Goal: Task Accomplishment & Management: Use online tool/utility

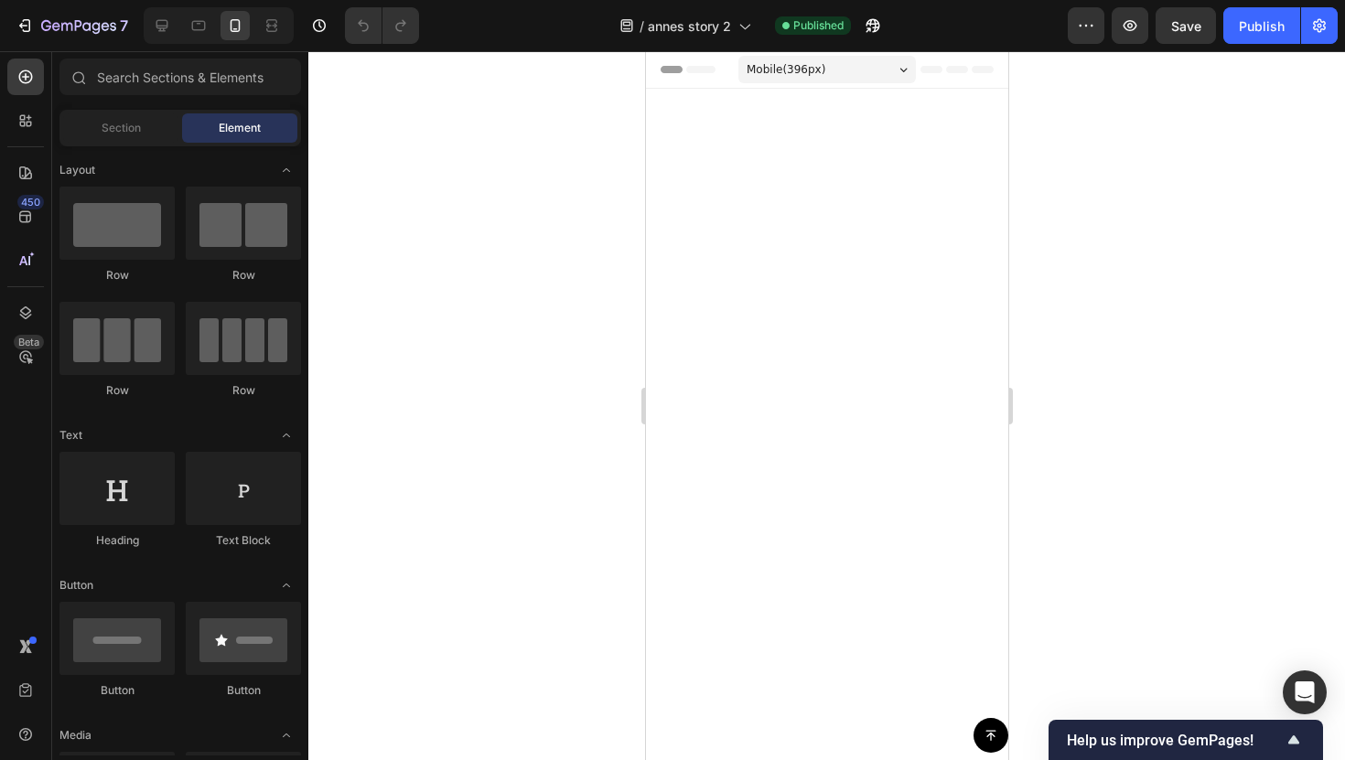
scroll to position [5484, 0]
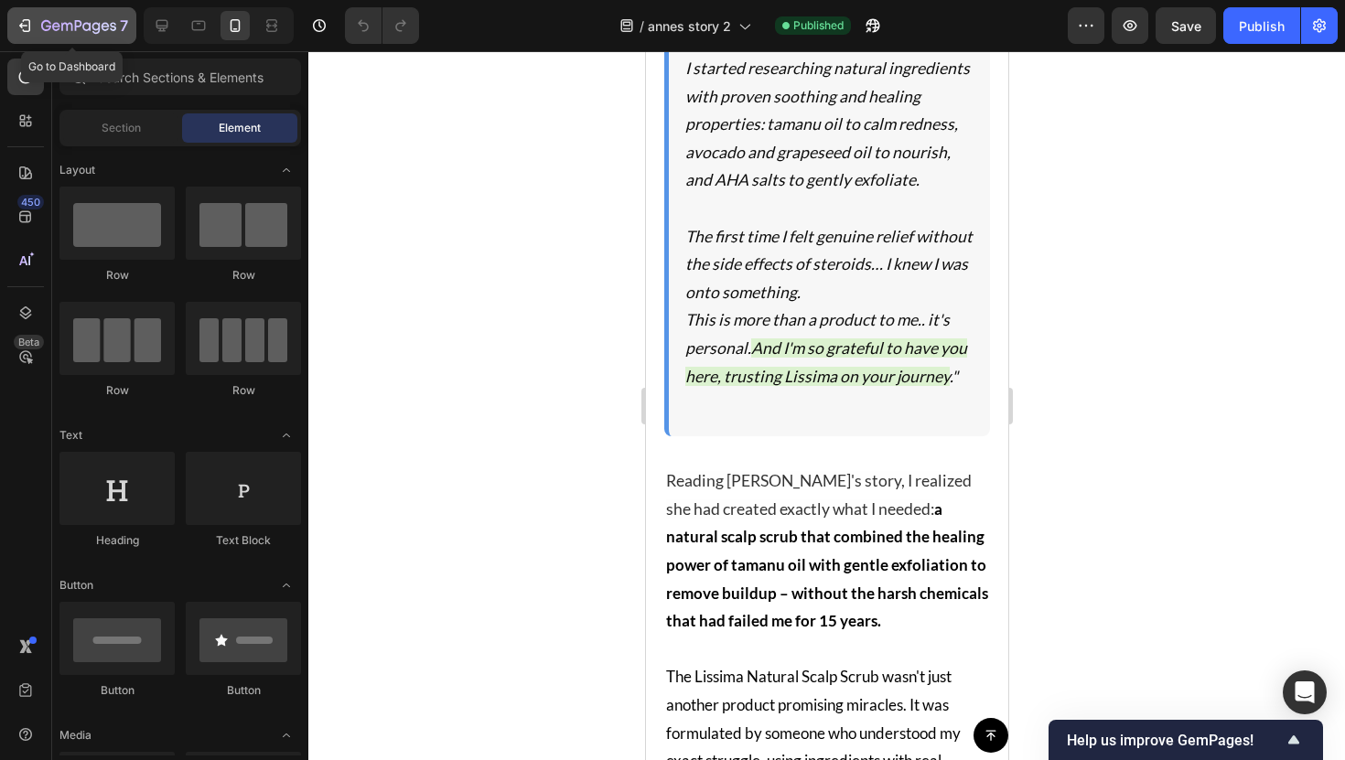
click at [22, 16] on icon "button" at bounding box center [25, 25] width 18 height 18
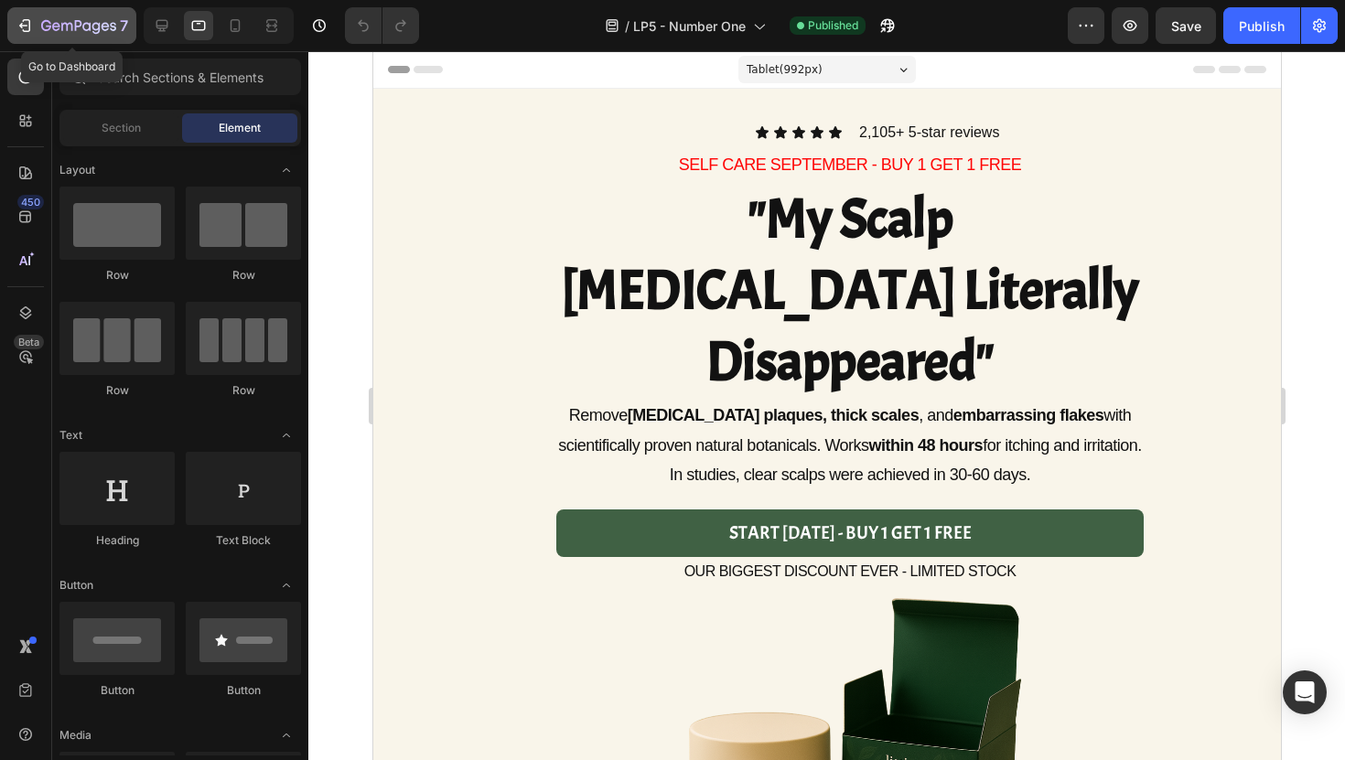
click at [54, 30] on icon "button" at bounding box center [78, 27] width 75 height 16
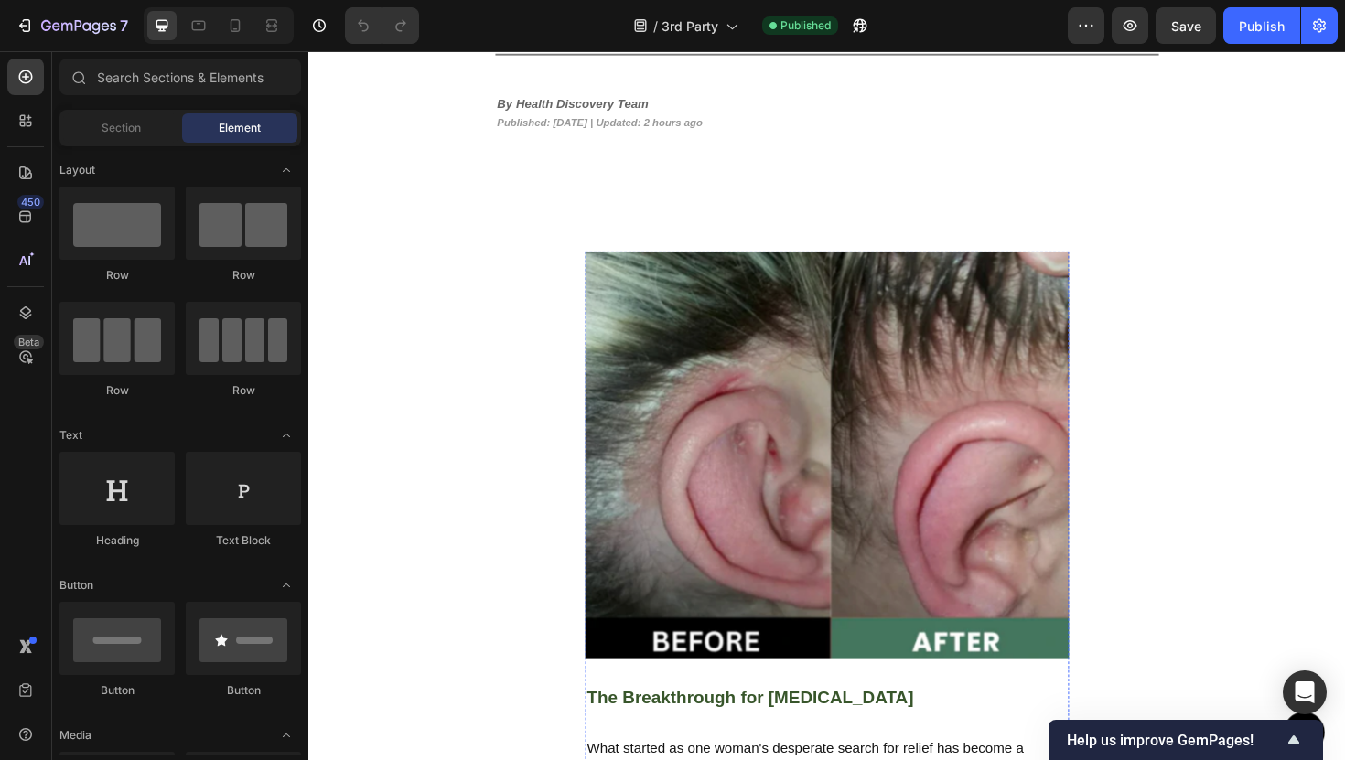
scroll to position [564, 0]
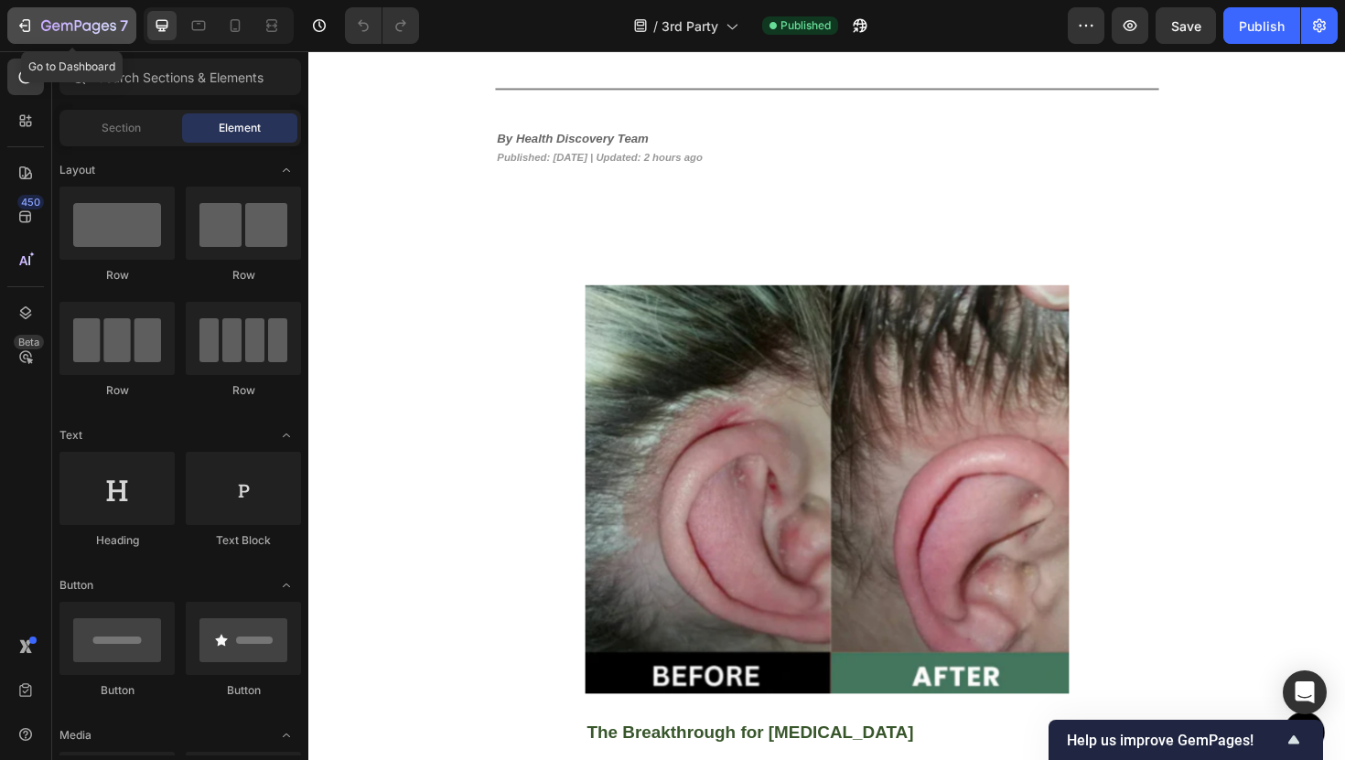
click at [38, 20] on div "7" at bounding box center [72, 26] width 113 height 22
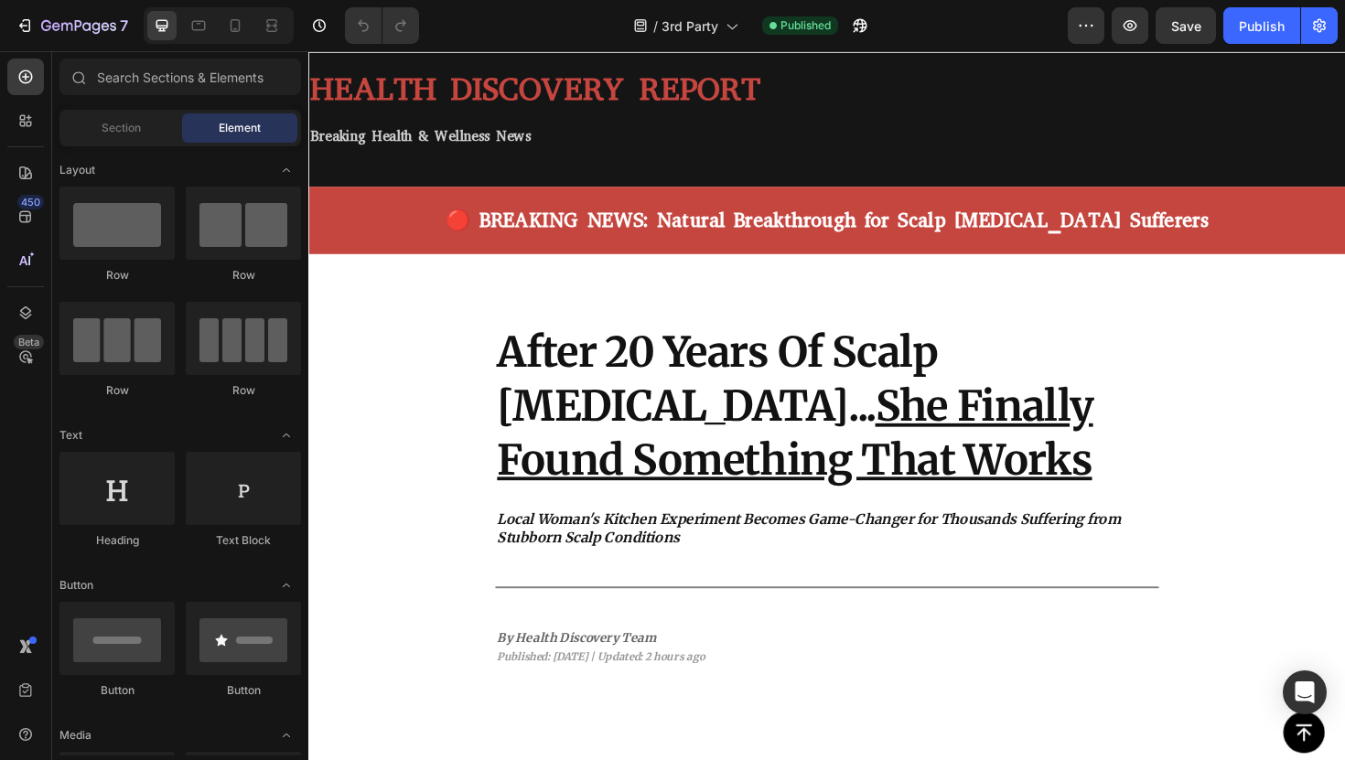
scroll to position [20, 0]
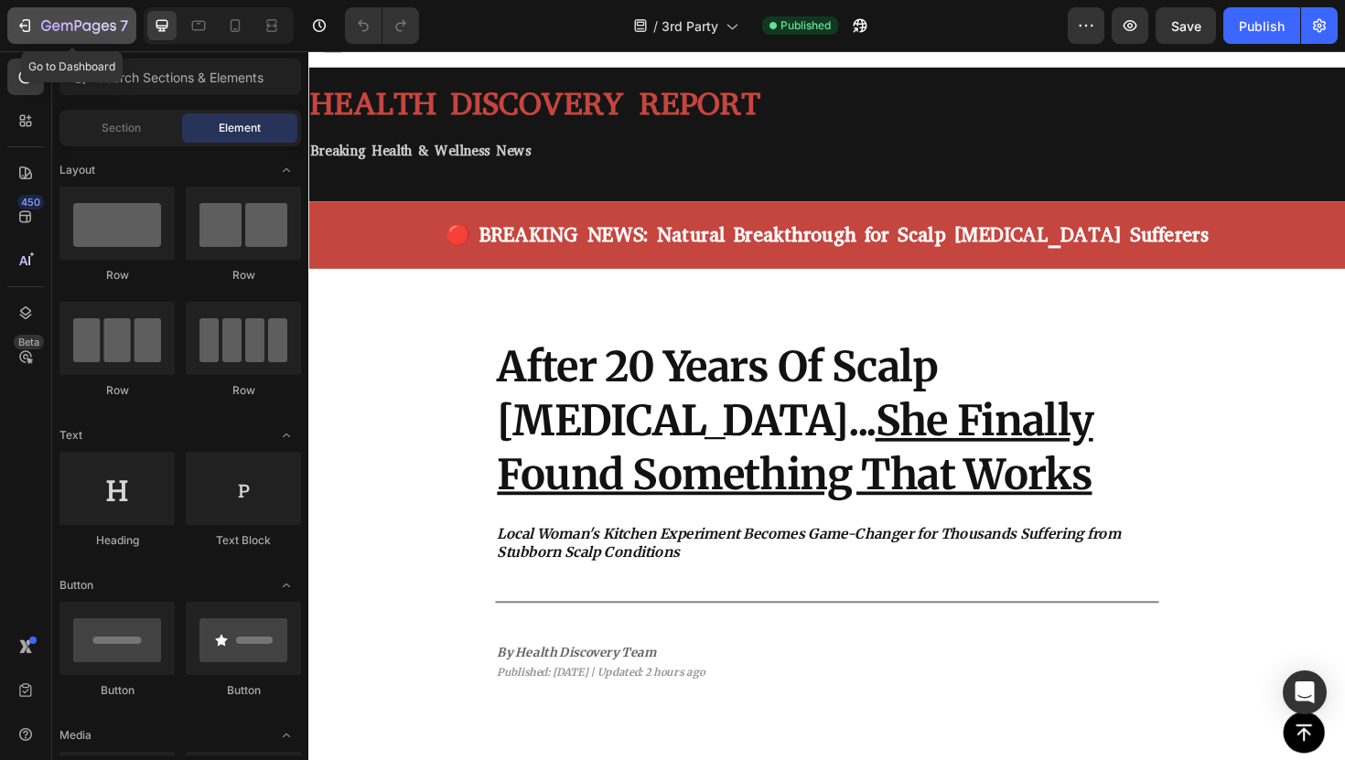
click at [26, 15] on div "7" at bounding box center [72, 26] width 113 height 22
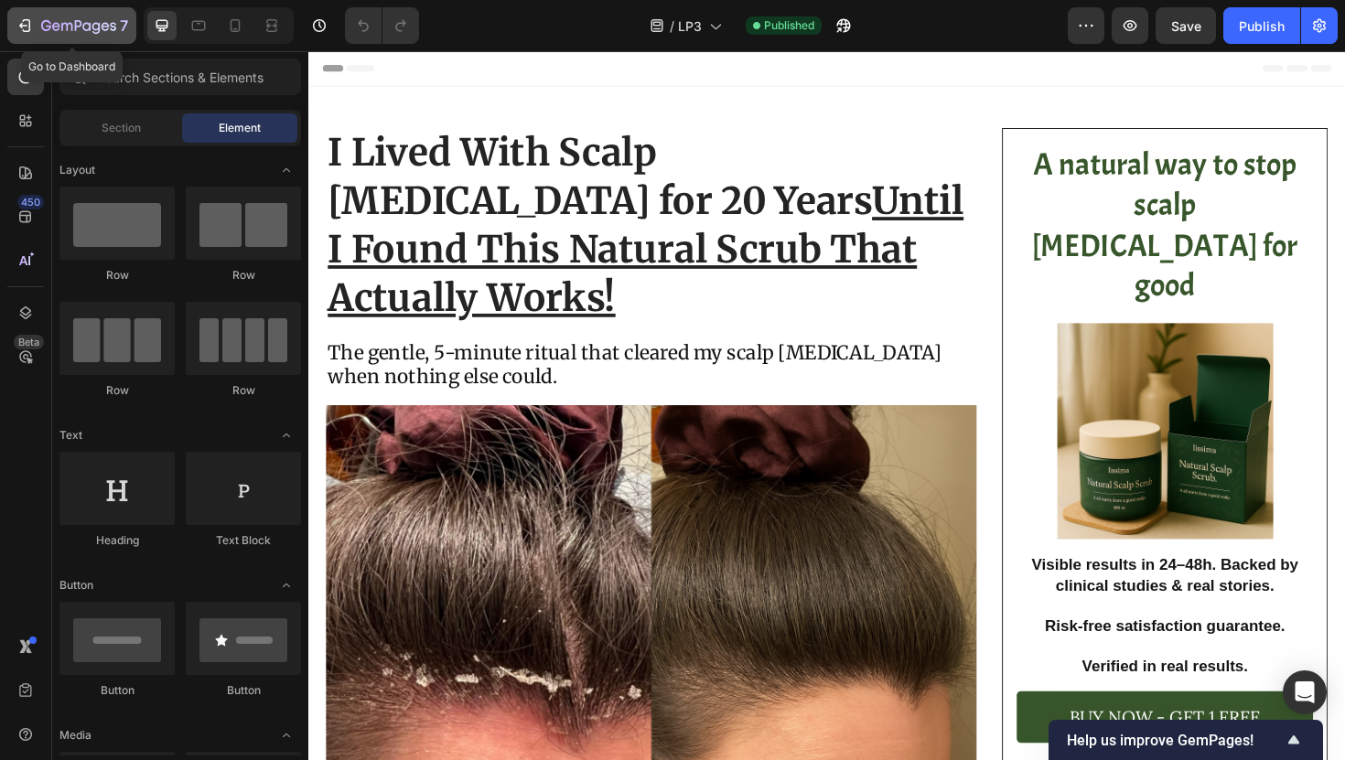
click at [14, 26] on button "7" at bounding box center [71, 25] width 129 height 37
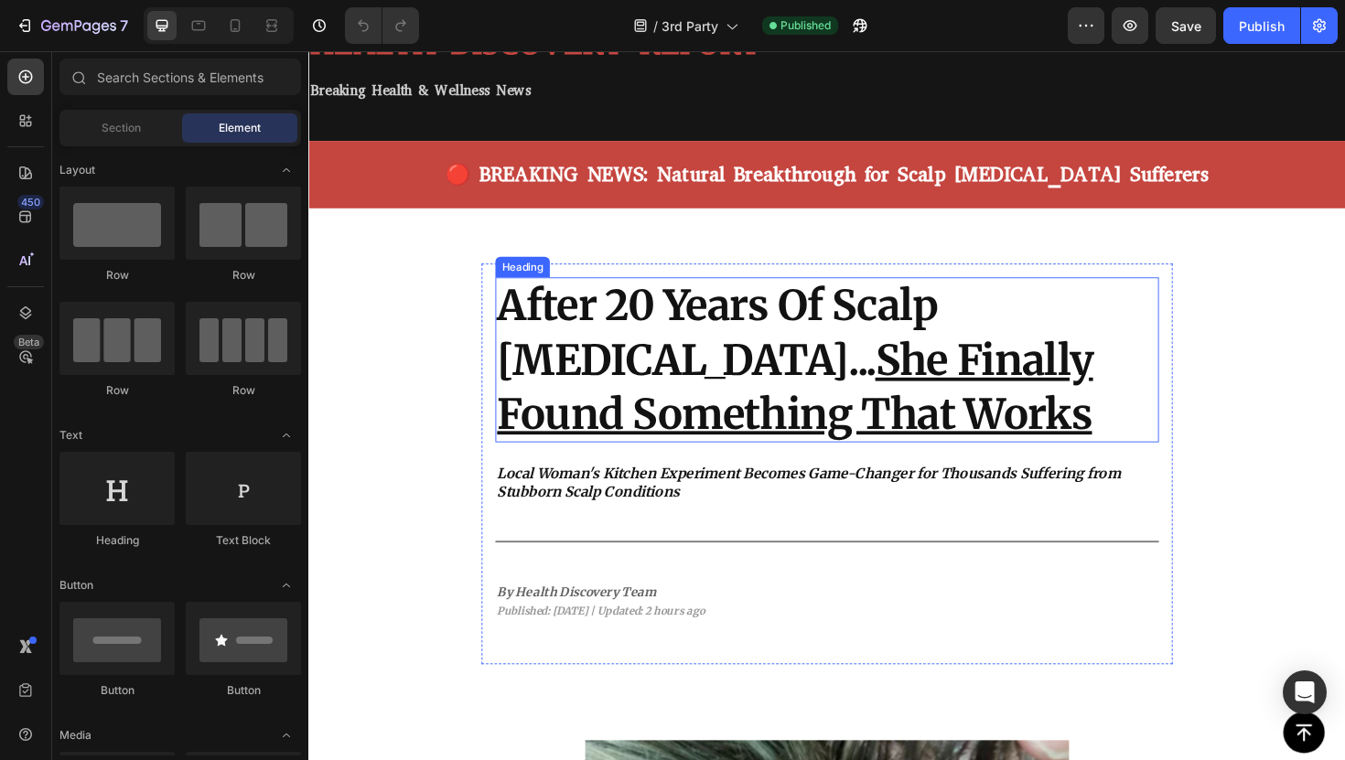
scroll to position [105, 0]
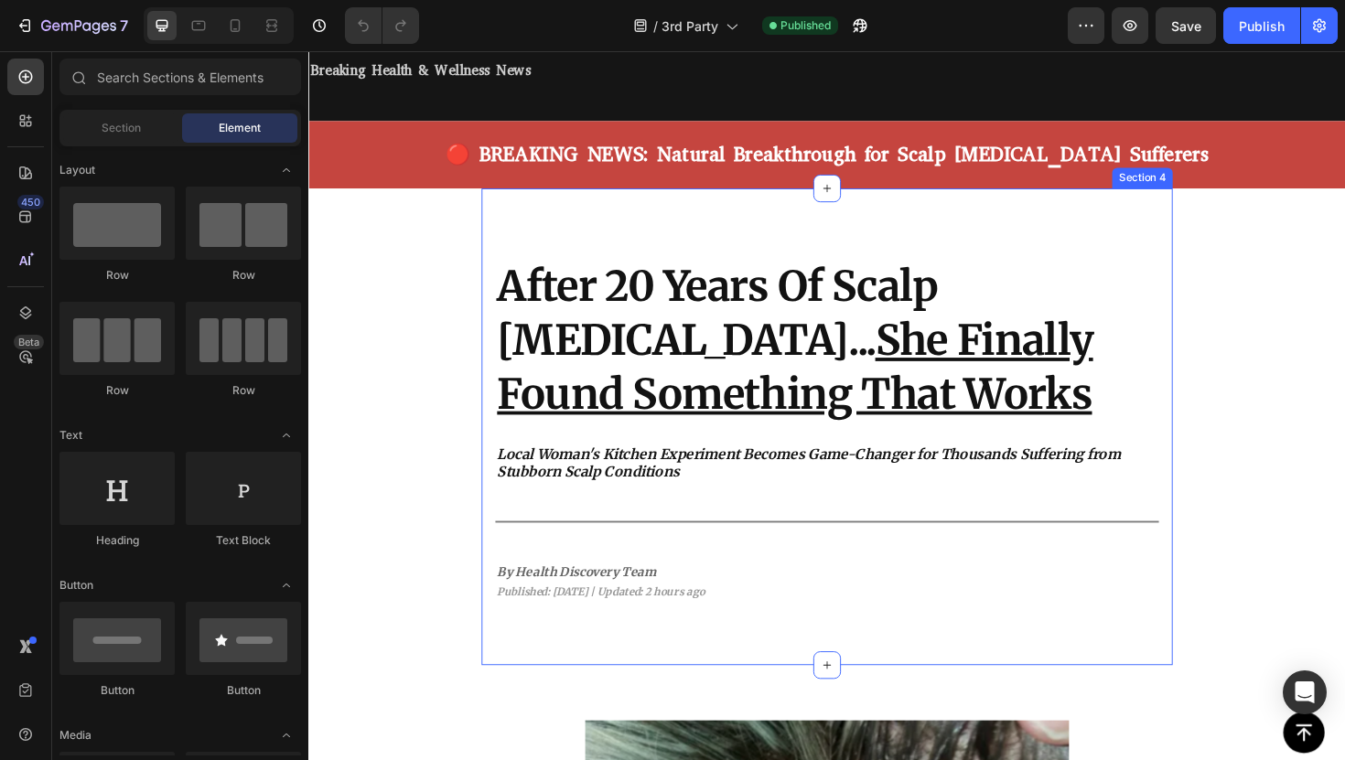
click at [761, 256] on div "After 20 Years Of Scalp Psoriasis... She Finally Found Something That Works Hea…" at bounding box center [857, 467] width 732 height 424
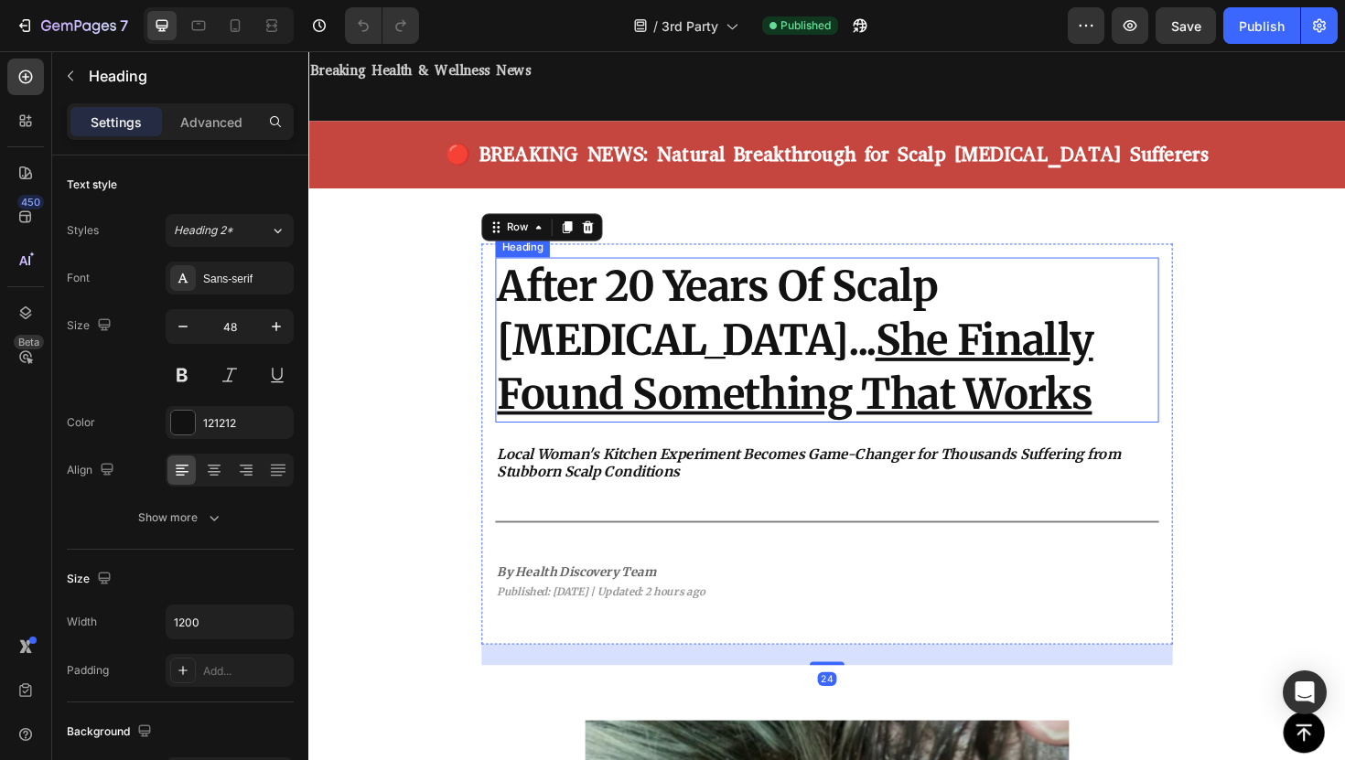
click at [762, 366] on u "She Finally Found Something That Works" at bounding box center [823, 386] width 631 height 112
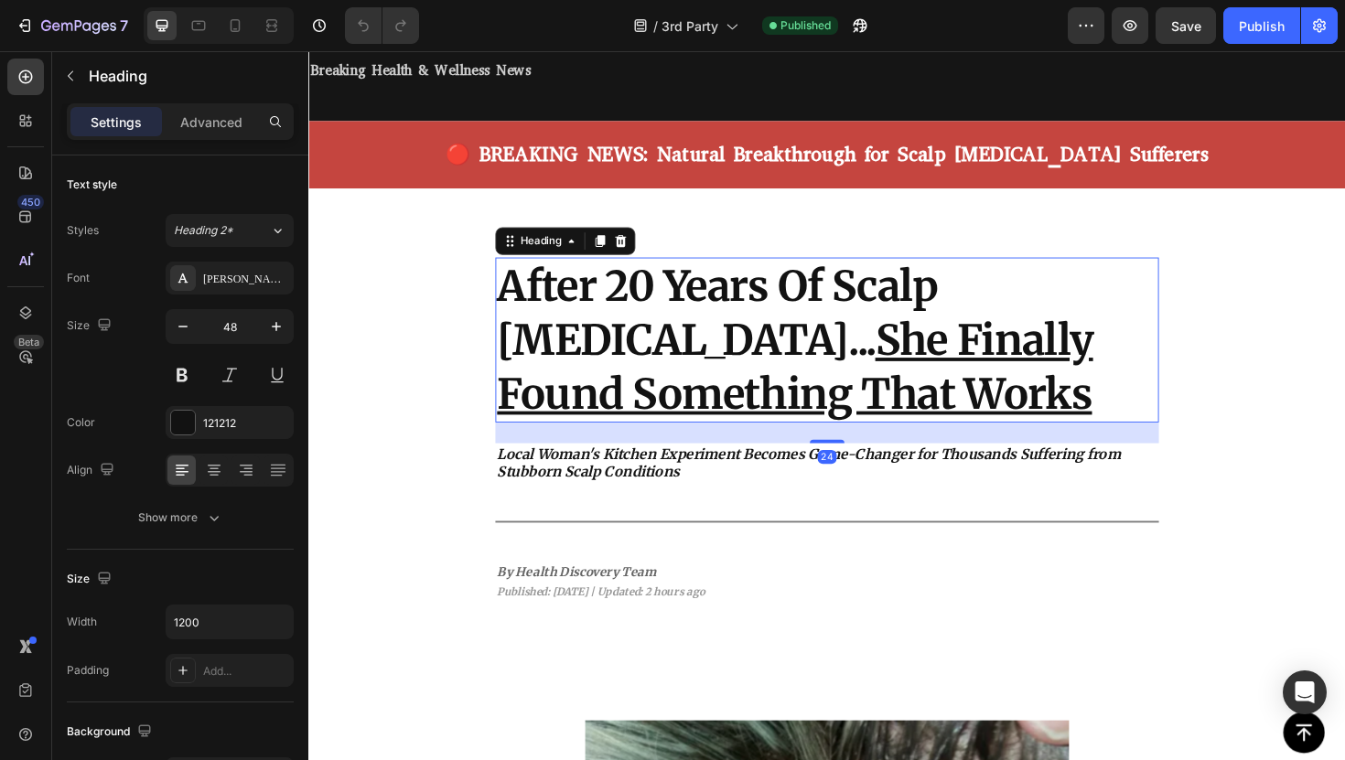
click at [767, 394] on h2 "After 20 Years Of Scalp [MEDICAL_DATA]... She Finally Found Something That Works" at bounding box center [857, 357] width 703 height 175
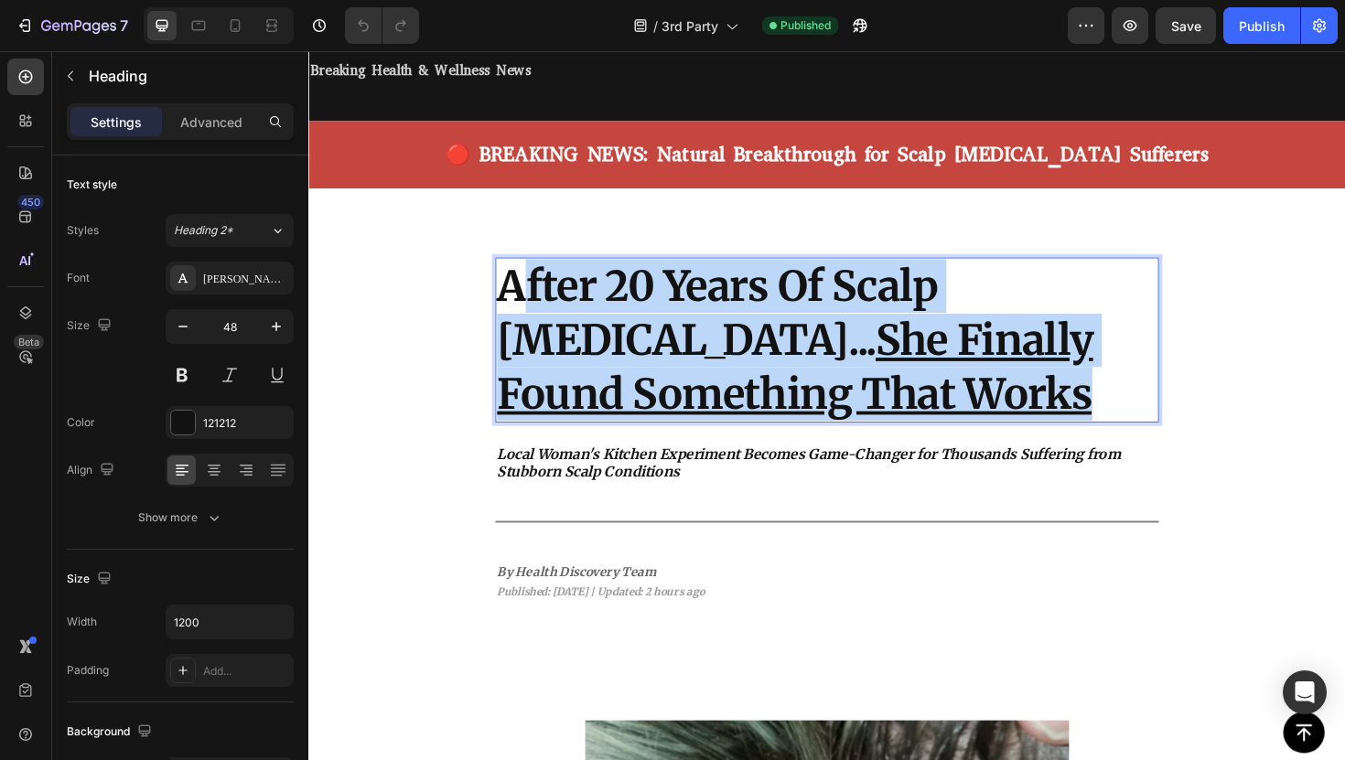
drag, startPoint x: 767, startPoint y: 401, endPoint x: 528, endPoint y: 300, distance: 259.2
click at [528, 300] on p "After 20 Years Of Scalp [MEDICAL_DATA]... She Finally Found Something That Works" at bounding box center [857, 357] width 699 height 171
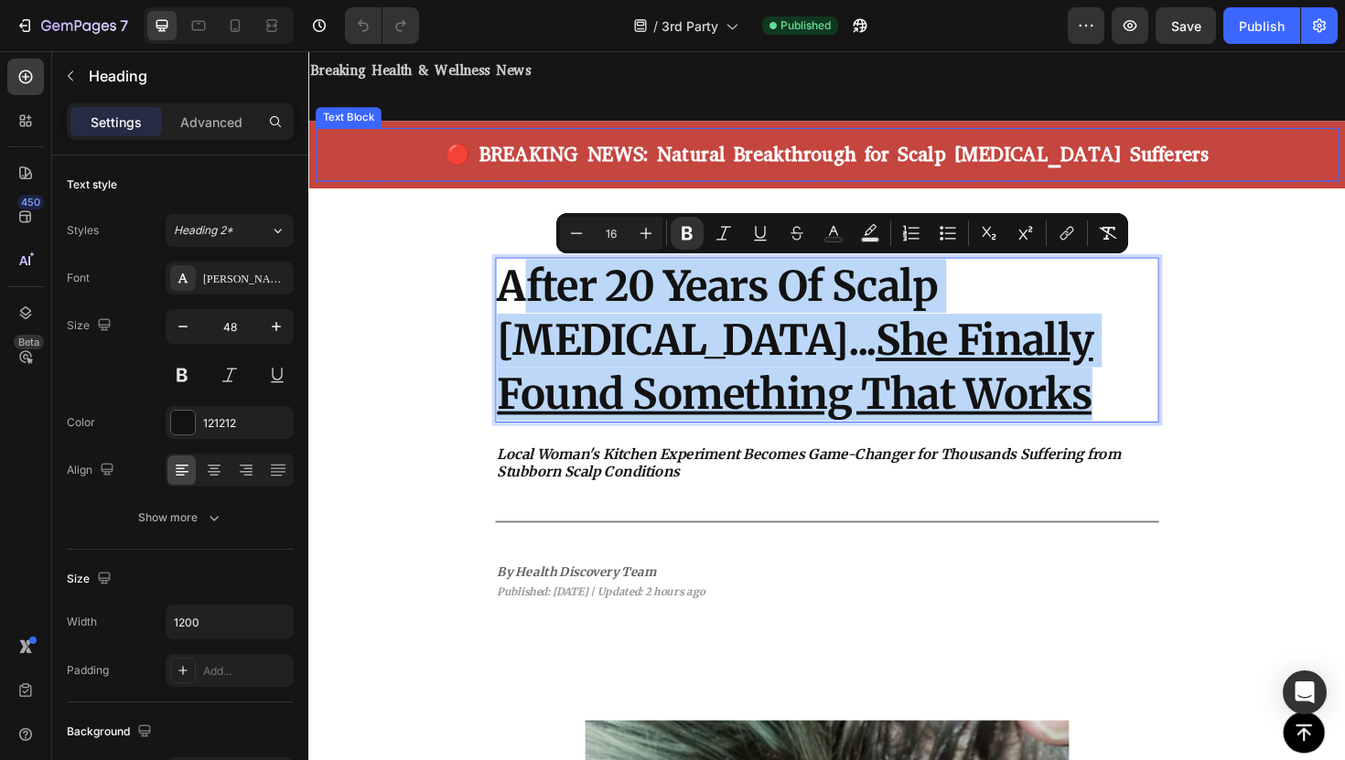
click at [1268, 138] on div "🔴 BREAKING NEWS: Natural Breakthrough for Scalp [MEDICAL_DATA] Sufferers" at bounding box center [858, 161] width 1084 height 57
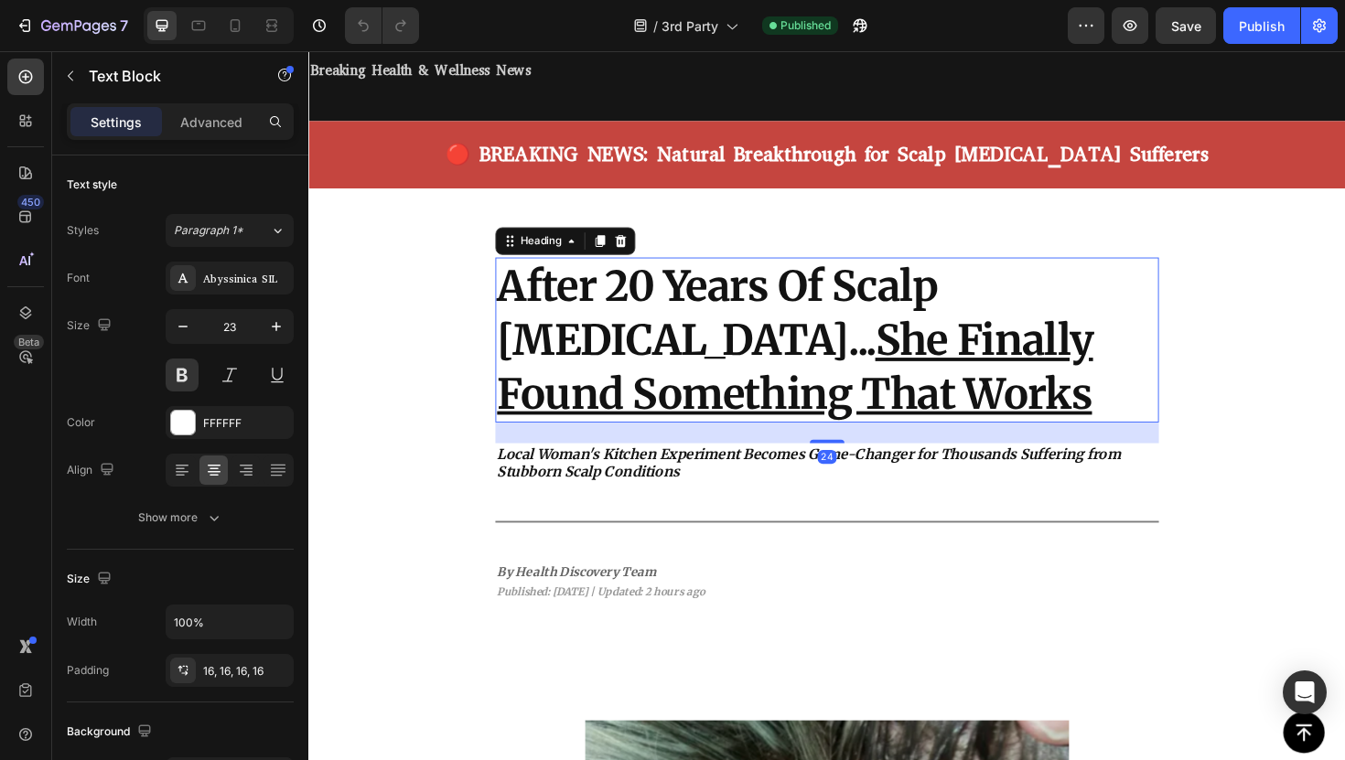
click at [764, 297] on strong "After 20 Years Of Scalp [MEDICAL_DATA]... She Finally Found Something That Works" at bounding box center [823, 357] width 631 height 169
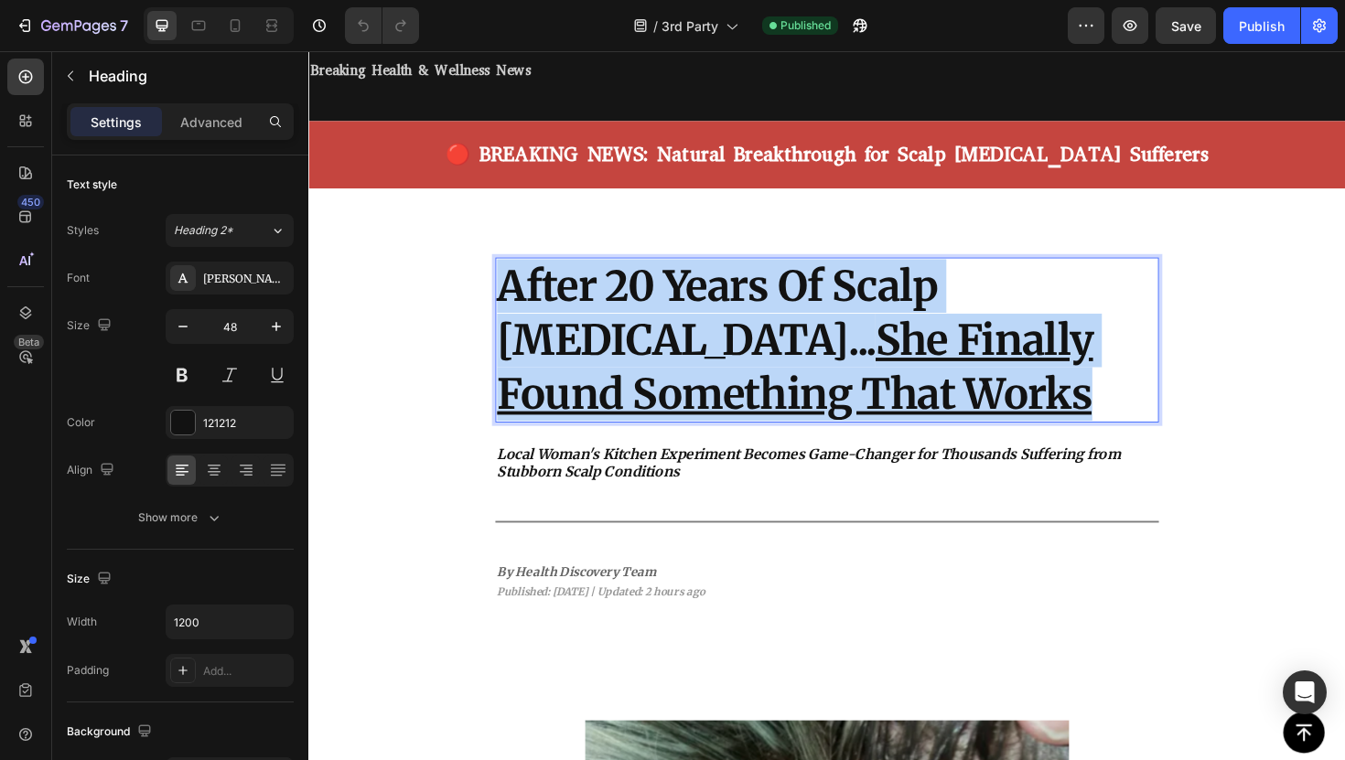
click at [764, 297] on strong "After 20 Years Of Scalp [MEDICAL_DATA]... She Finally Found Something That Works" at bounding box center [823, 357] width 631 height 169
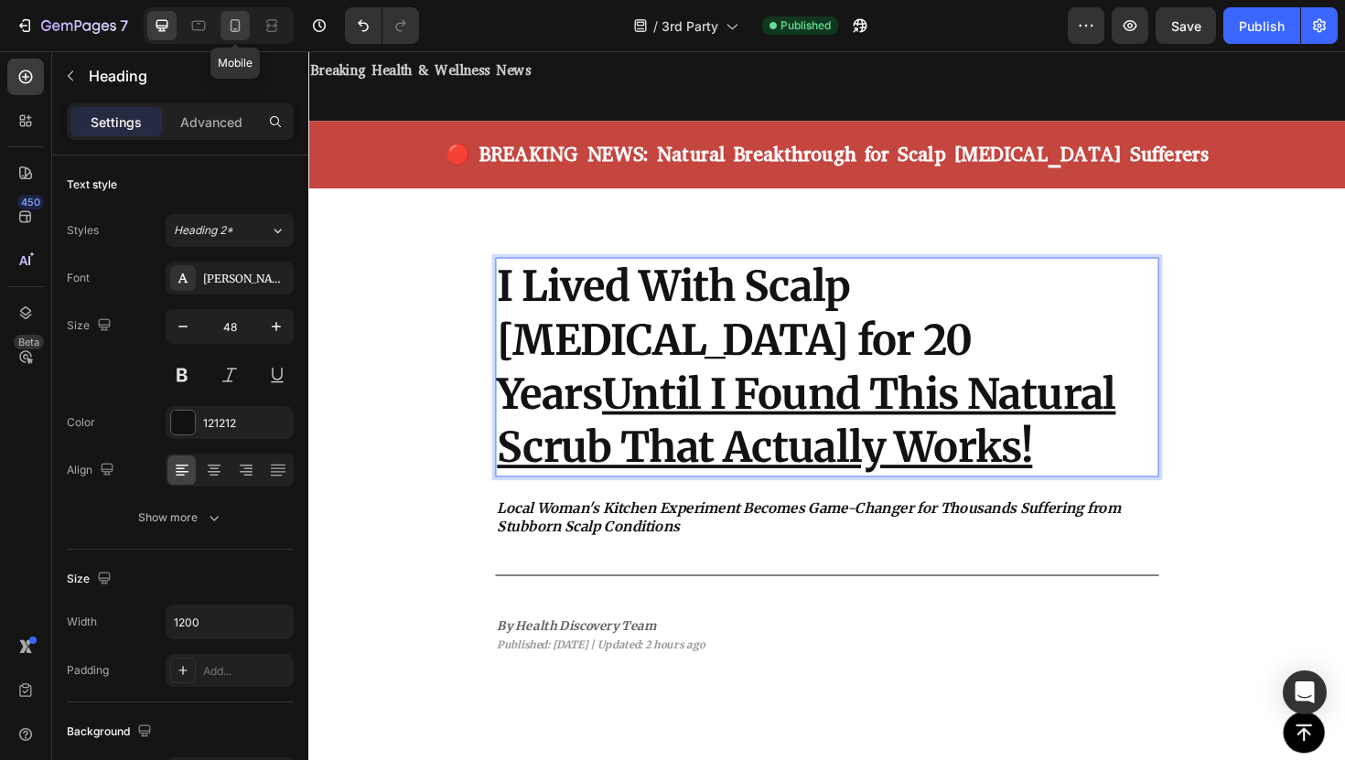
click at [240, 33] on icon at bounding box center [235, 25] width 18 height 18
type input "33"
type input "100%"
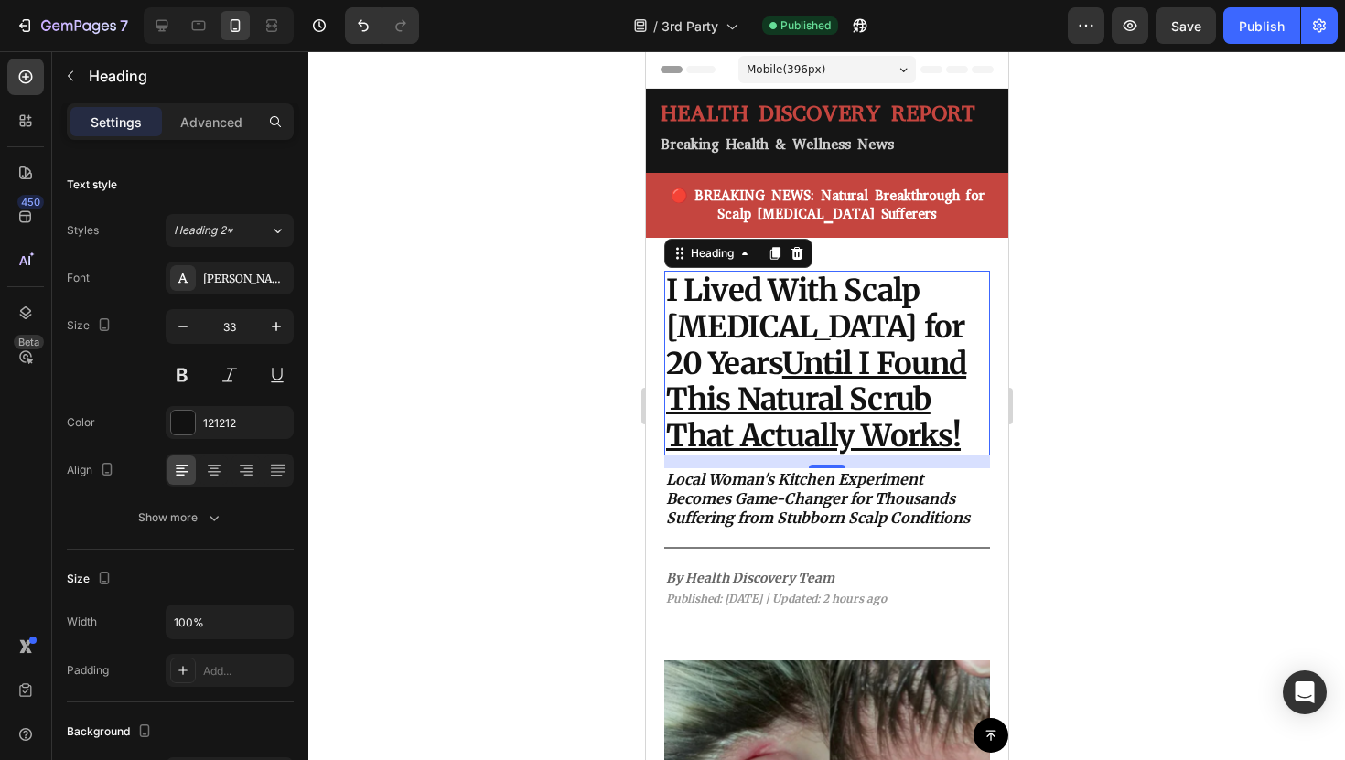
click at [1046, 394] on div at bounding box center [826, 405] width 1037 height 709
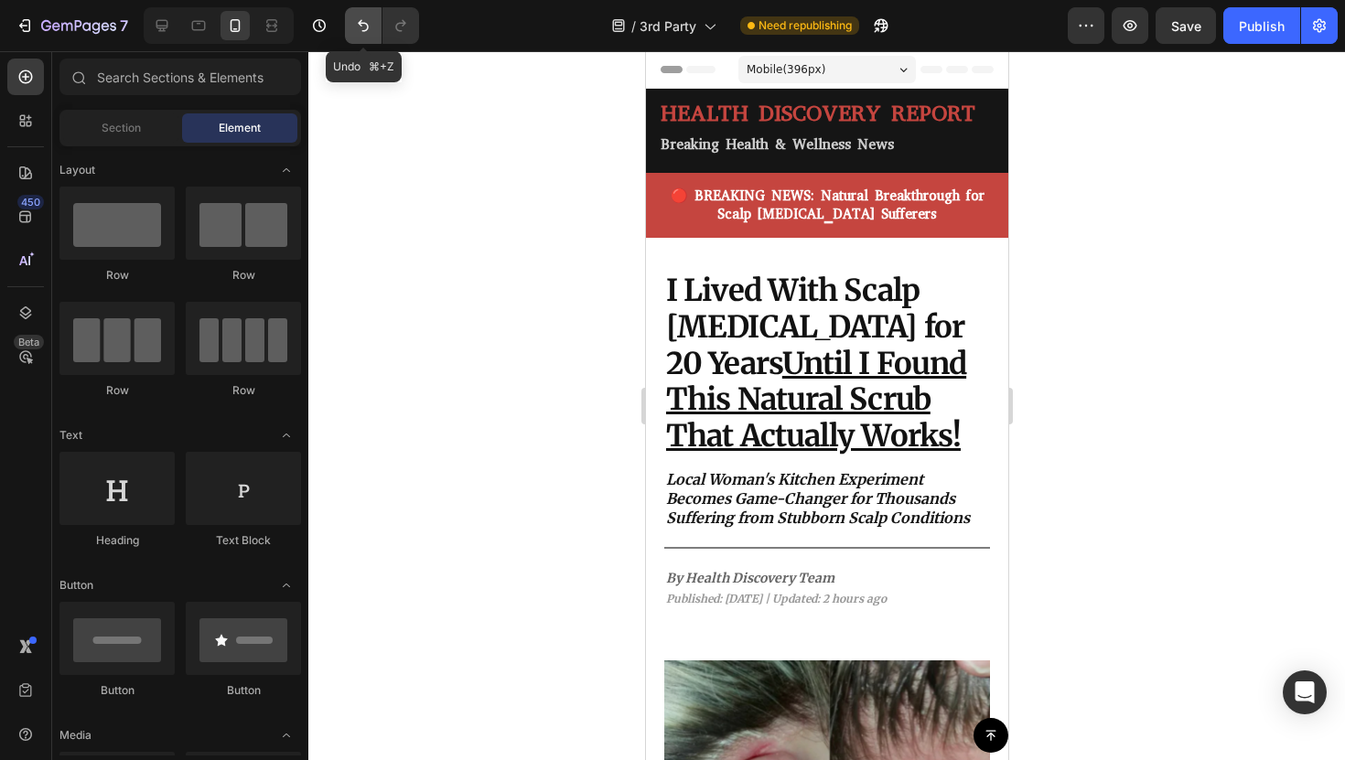
click at [372, 18] on button "Undo/Redo" at bounding box center [363, 25] width 37 height 37
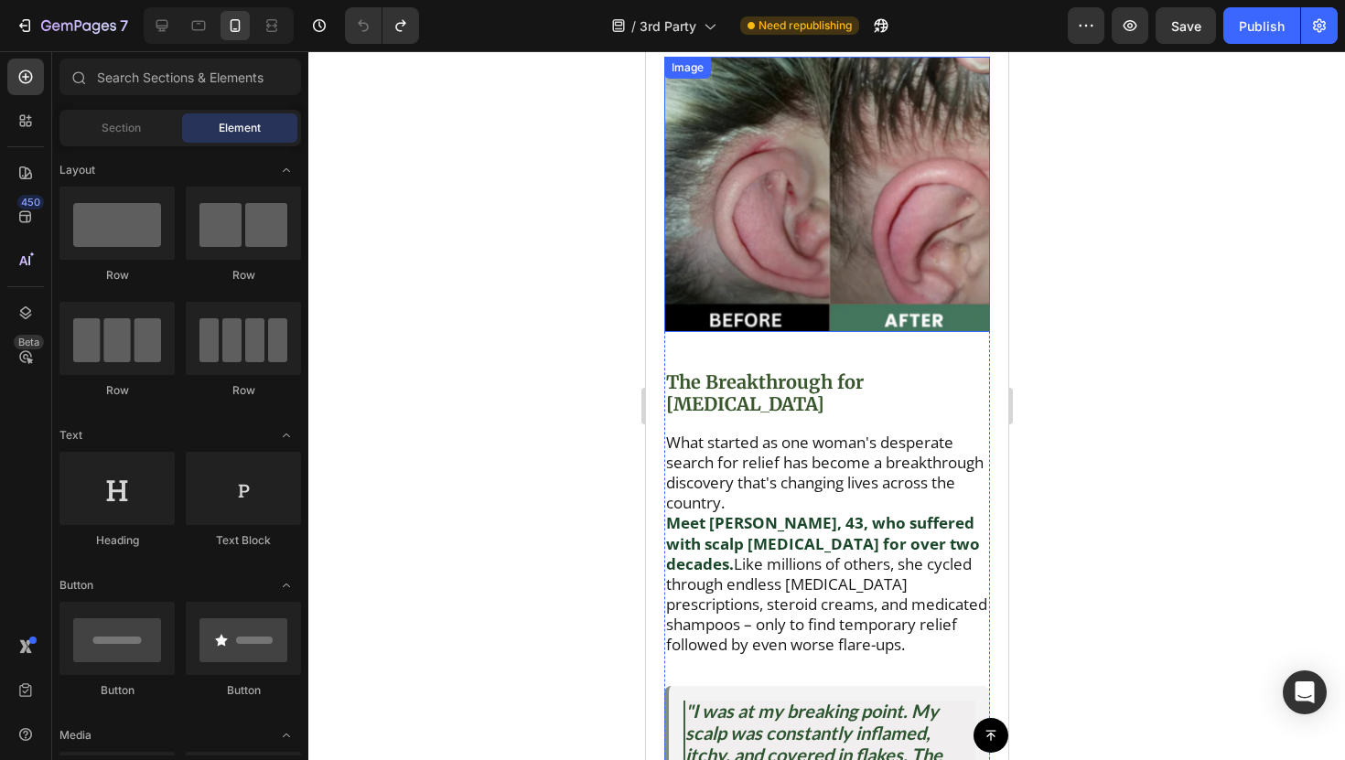
scroll to position [571, 0]
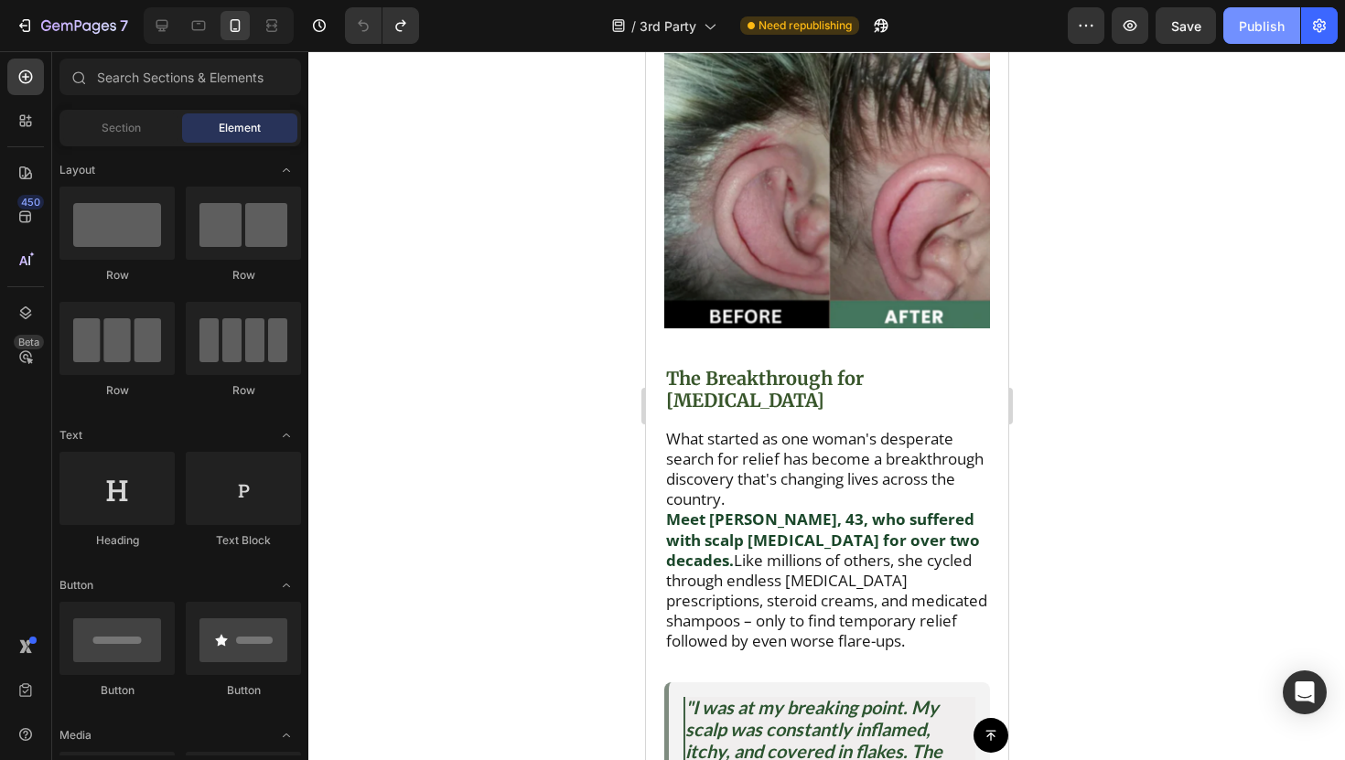
click at [1227, 29] on button "Publish" at bounding box center [1262, 25] width 77 height 37
click at [28, 32] on icon "button" at bounding box center [25, 25] width 18 height 18
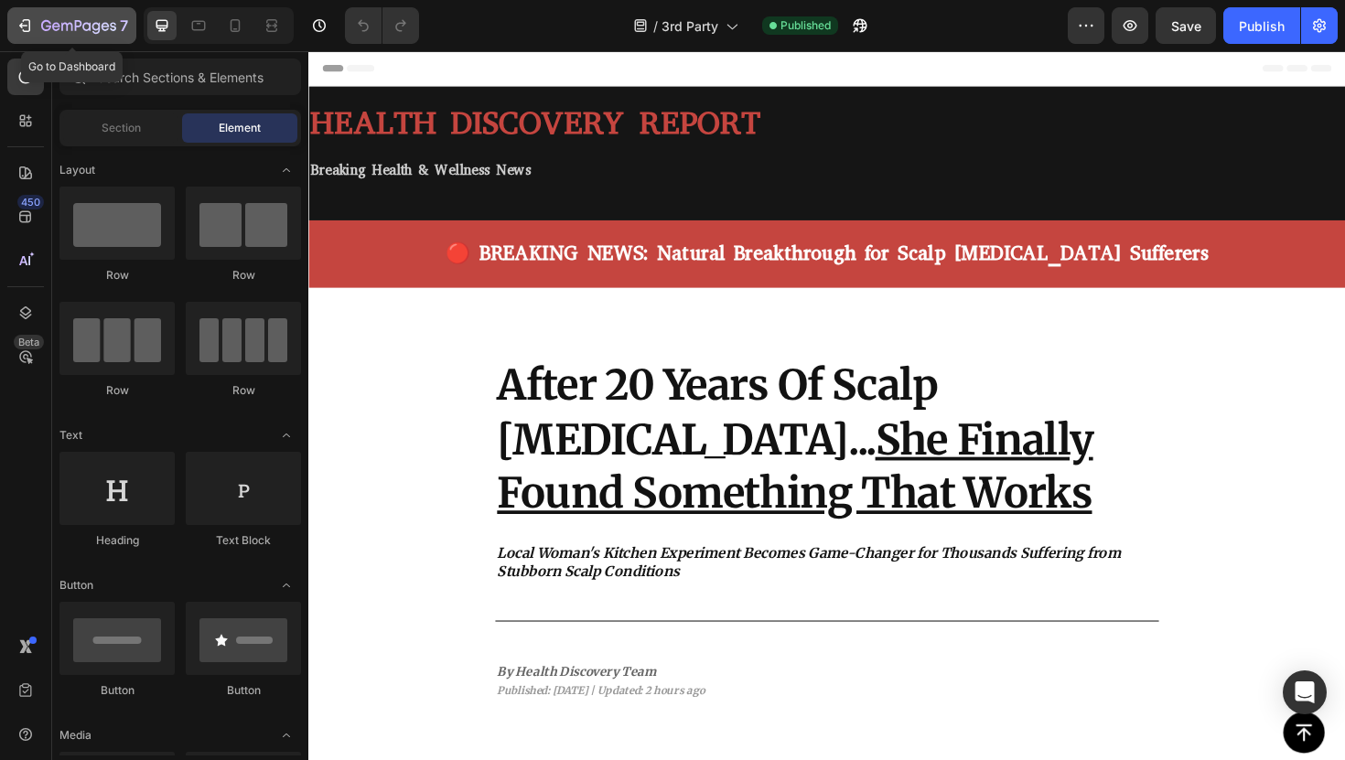
click at [19, 18] on icon "button" at bounding box center [25, 25] width 18 height 18
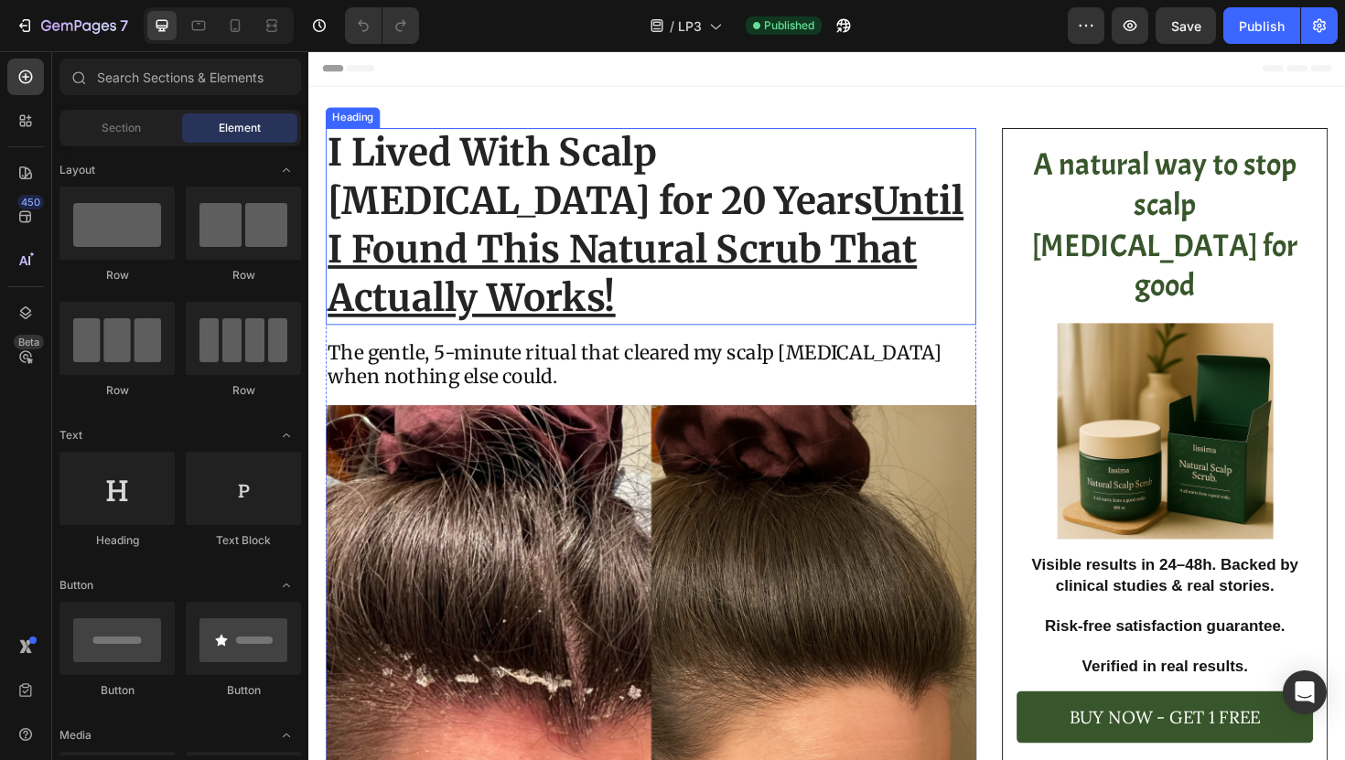
click at [558, 242] on u "Until I Found This Natural Scrub That Actually Works!" at bounding box center [666, 262] width 674 height 152
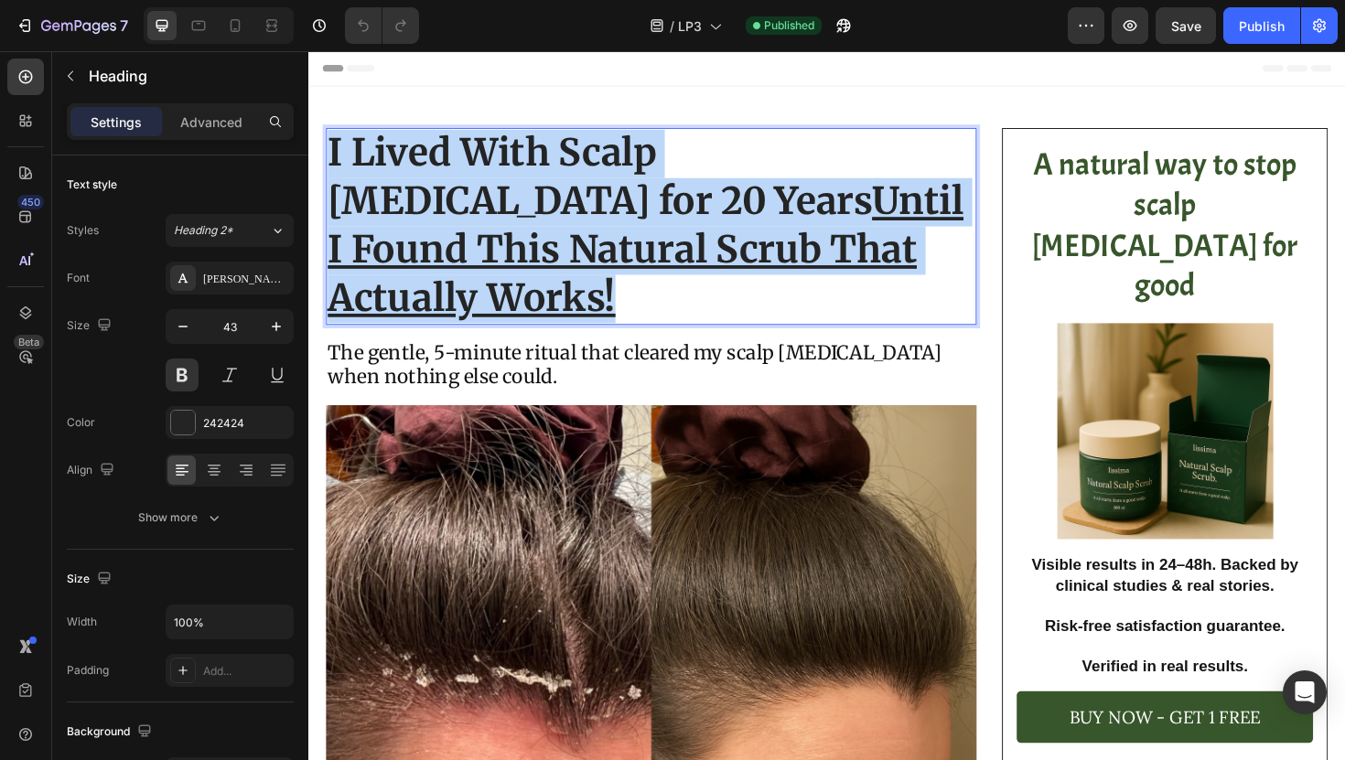
click at [558, 242] on u "Until I Found This Natural Scrub That Actually Works!" at bounding box center [666, 262] width 674 height 152
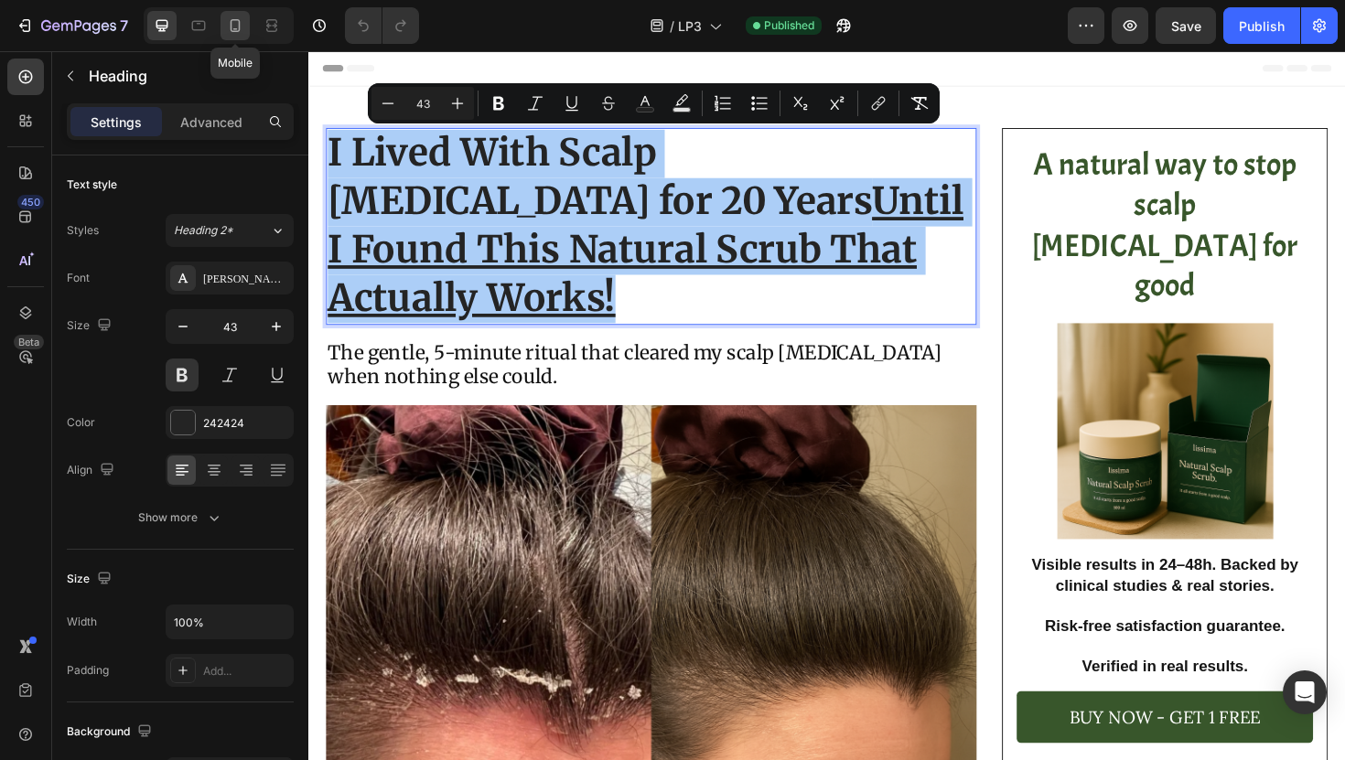
click at [232, 33] on icon at bounding box center [235, 25] width 18 height 18
type input "24"
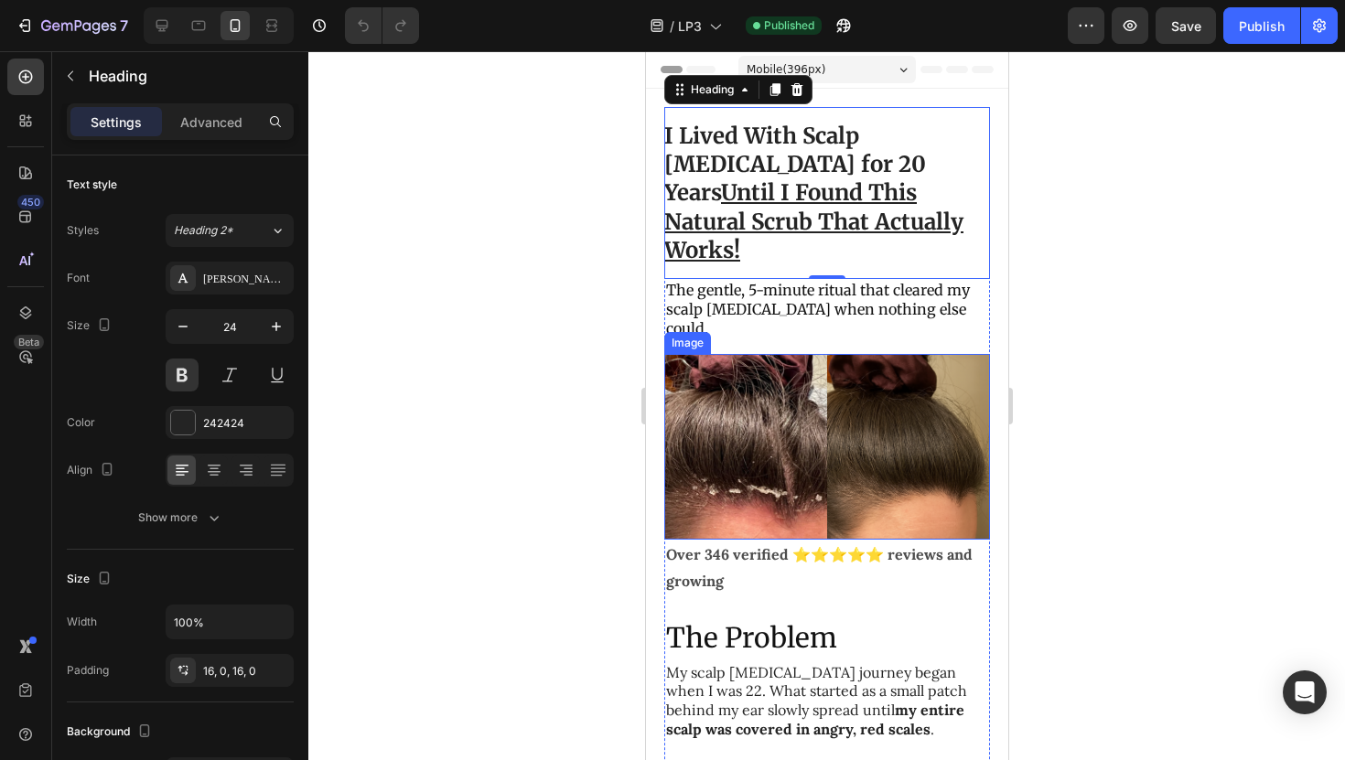
click at [583, 337] on div at bounding box center [826, 405] width 1037 height 709
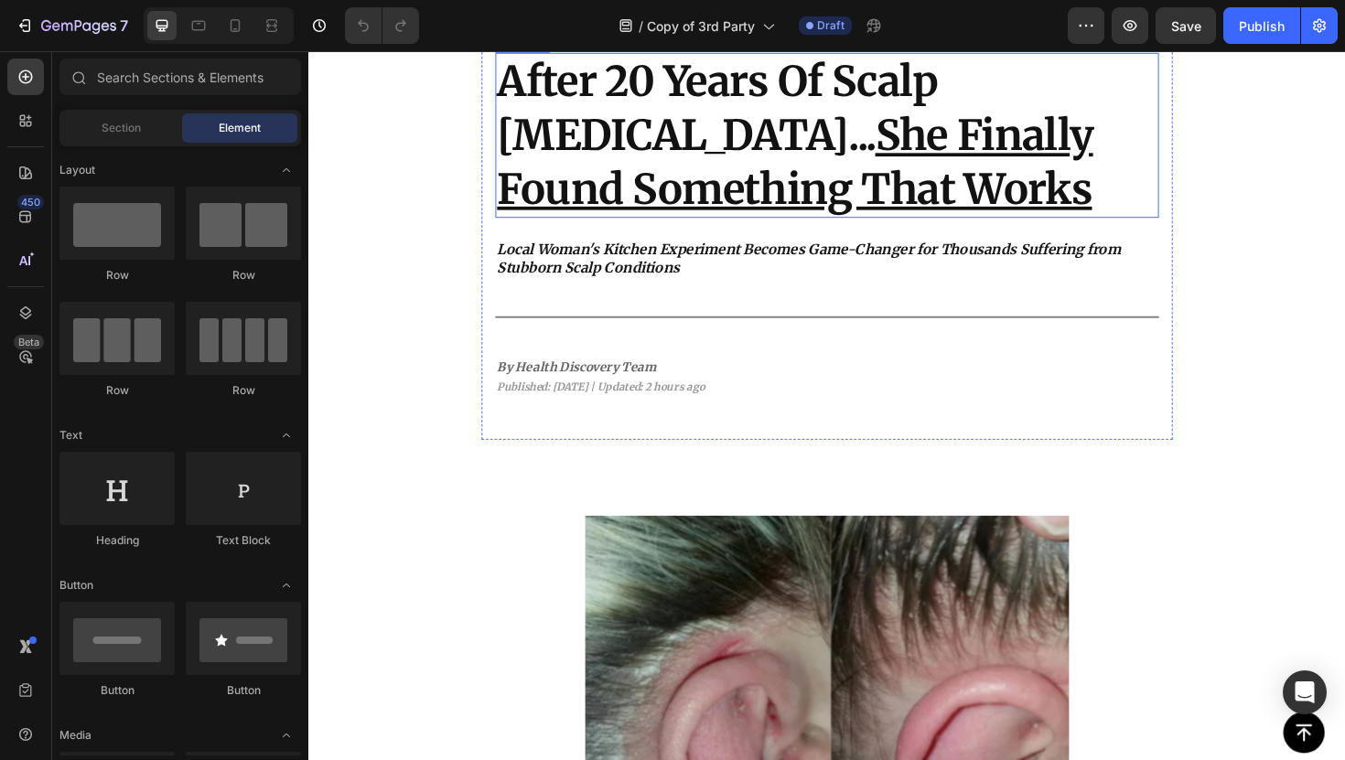
scroll to position [364, 0]
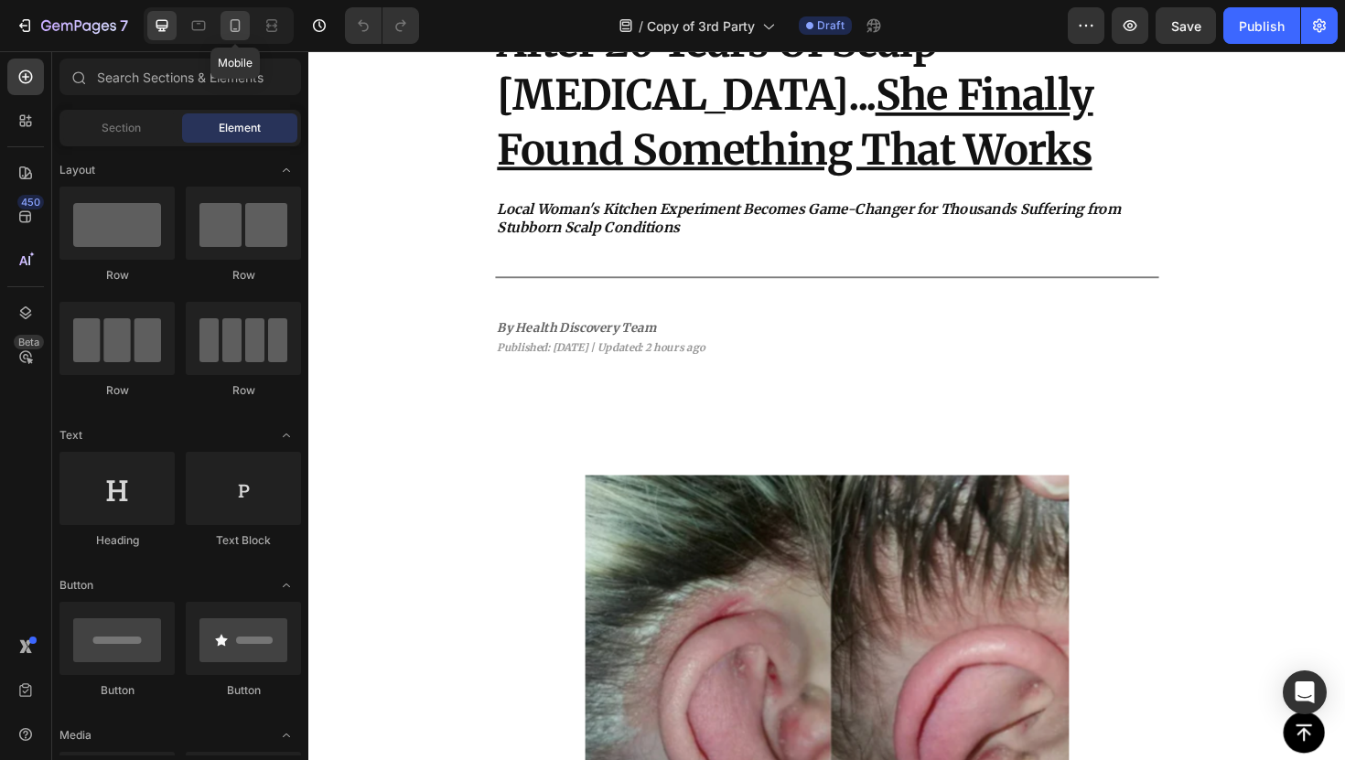
click at [238, 26] on icon at bounding box center [235, 25] width 18 height 18
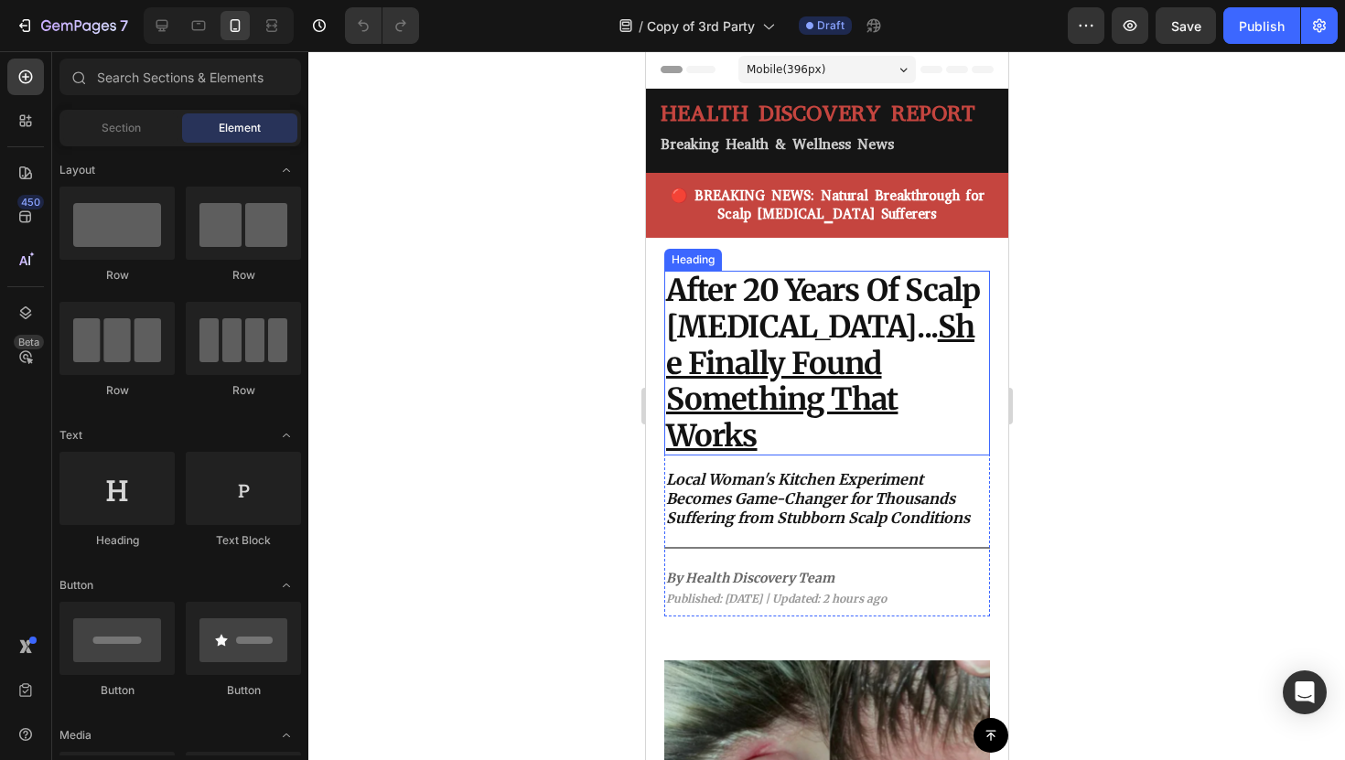
click at [799, 323] on strong "After 20 Years Of Scalp [MEDICAL_DATA]... She Finally Found Something That Works" at bounding box center [822, 363] width 314 height 182
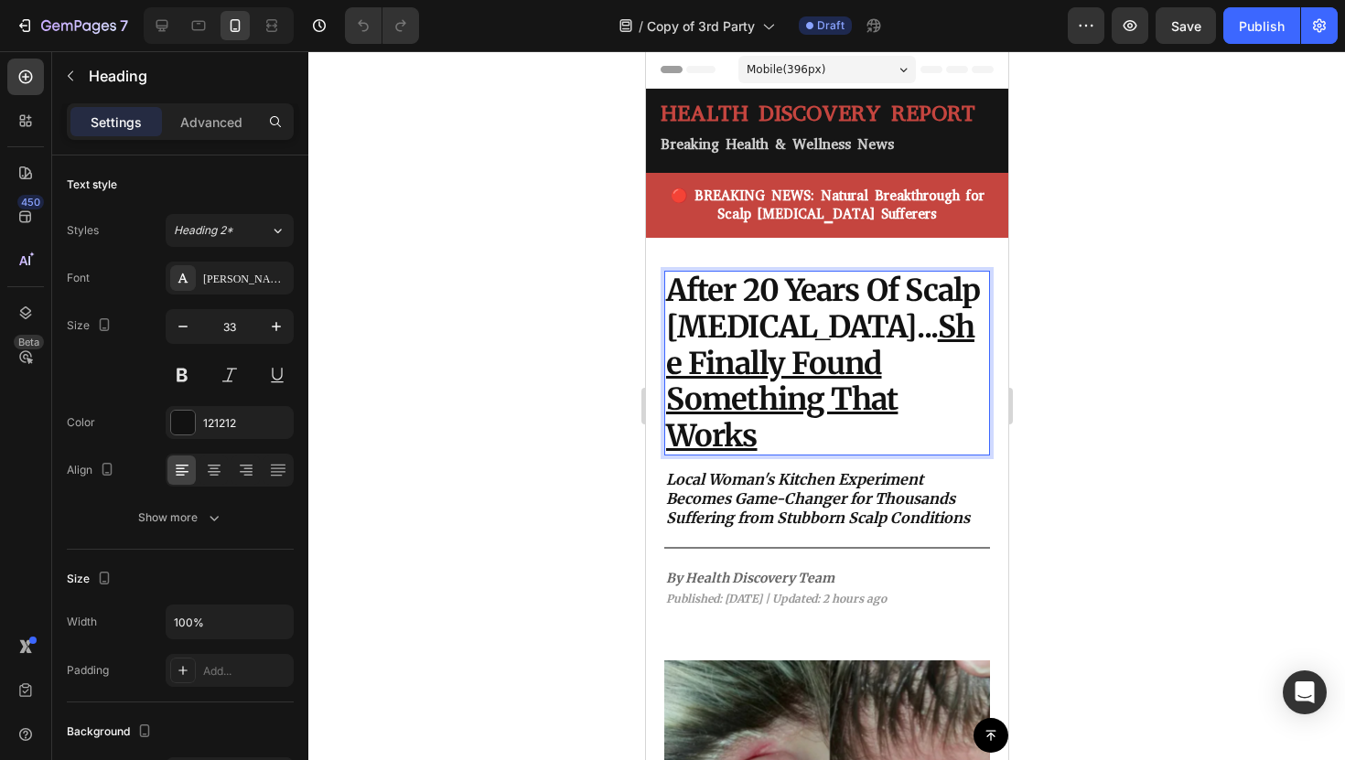
click at [799, 323] on strong "After 20 Years Of Scalp [MEDICAL_DATA]... She Finally Found Something That Works" at bounding box center [822, 363] width 314 height 182
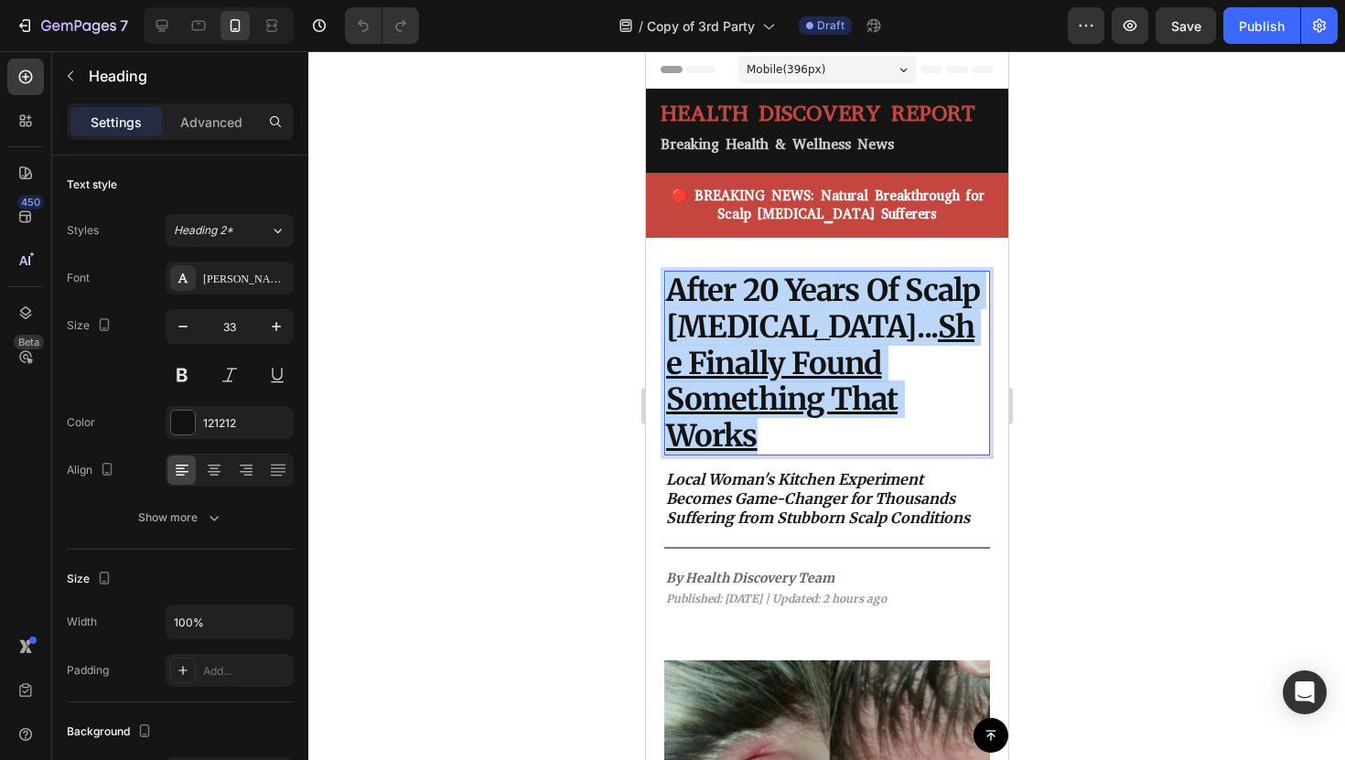
click at [799, 323] on strong "After 20 Years Of Scalp [MEDICAL_DATA]... She Finally Found Something That Works" at bounding box center [822, 363] width 314 height 182
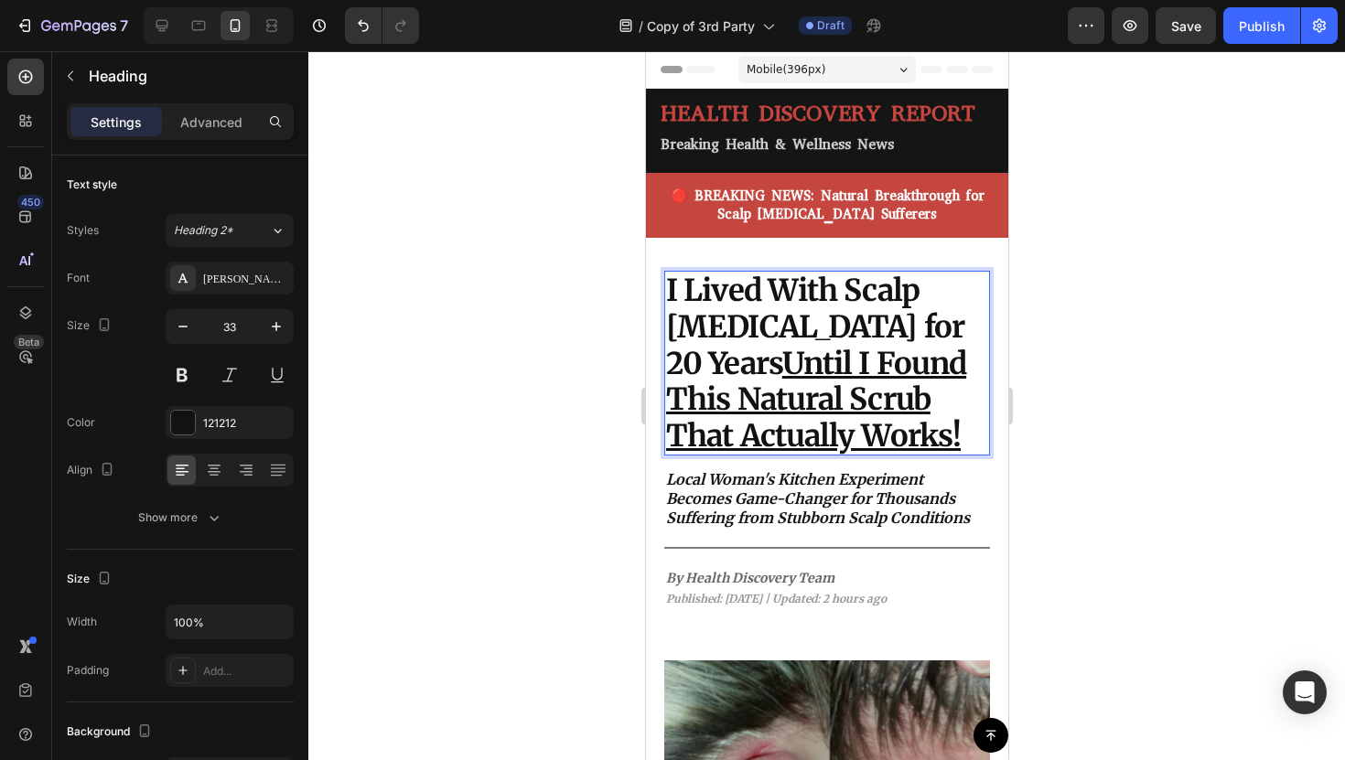
click at [1112, 345] on div at bounding box center [826, 405] width 1037 height 709
